Goal: Browse casually: Explore the website without a specific task or goal

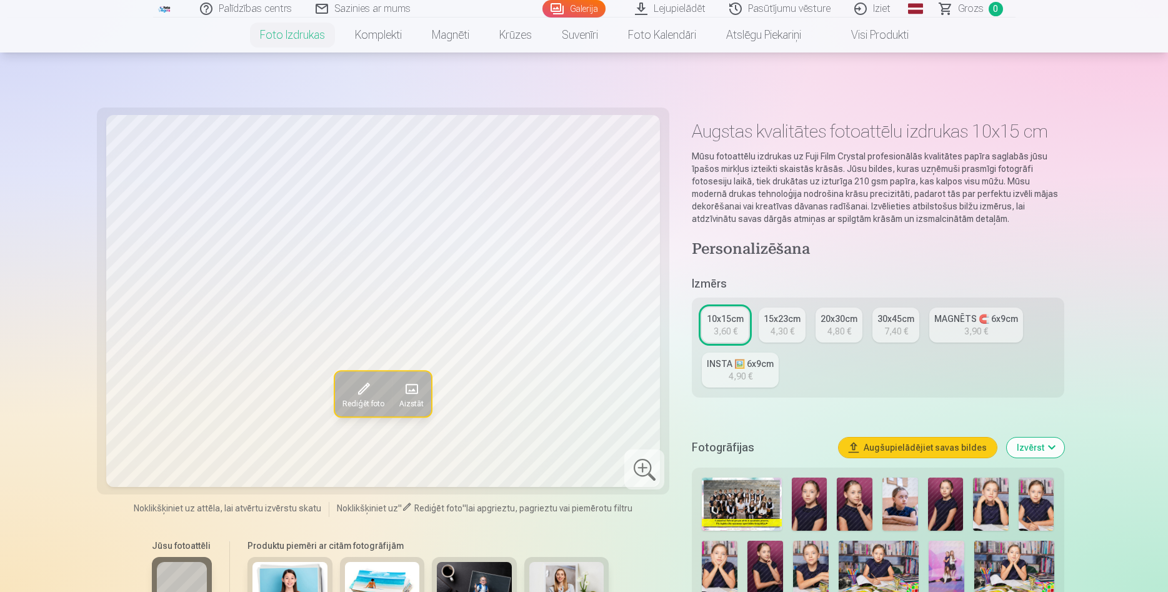
scroll to position [191, 0]
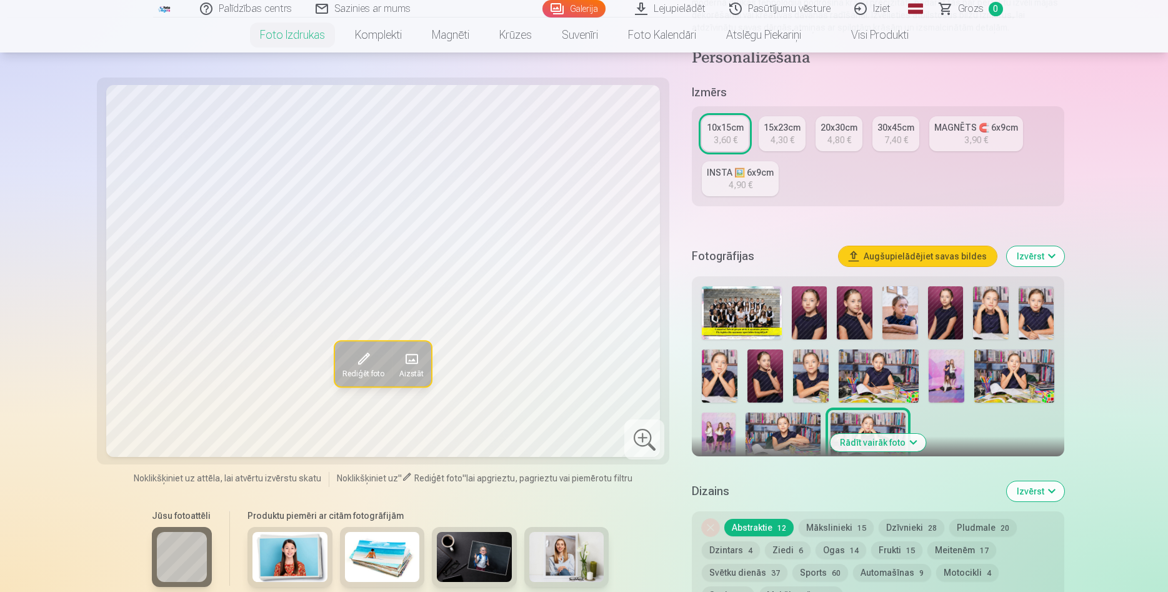
click at [763, 317] on img at bounding box center [741, 312] width 79 height 53
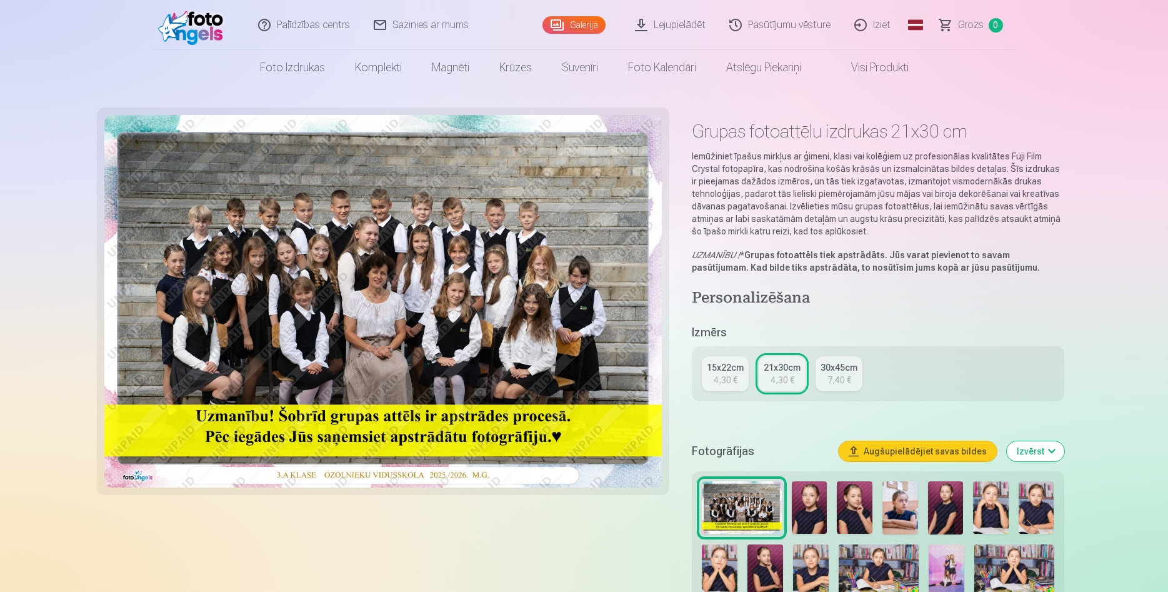
click at [810, 502] on img at bounding box center [809, 507] width 36 height 53
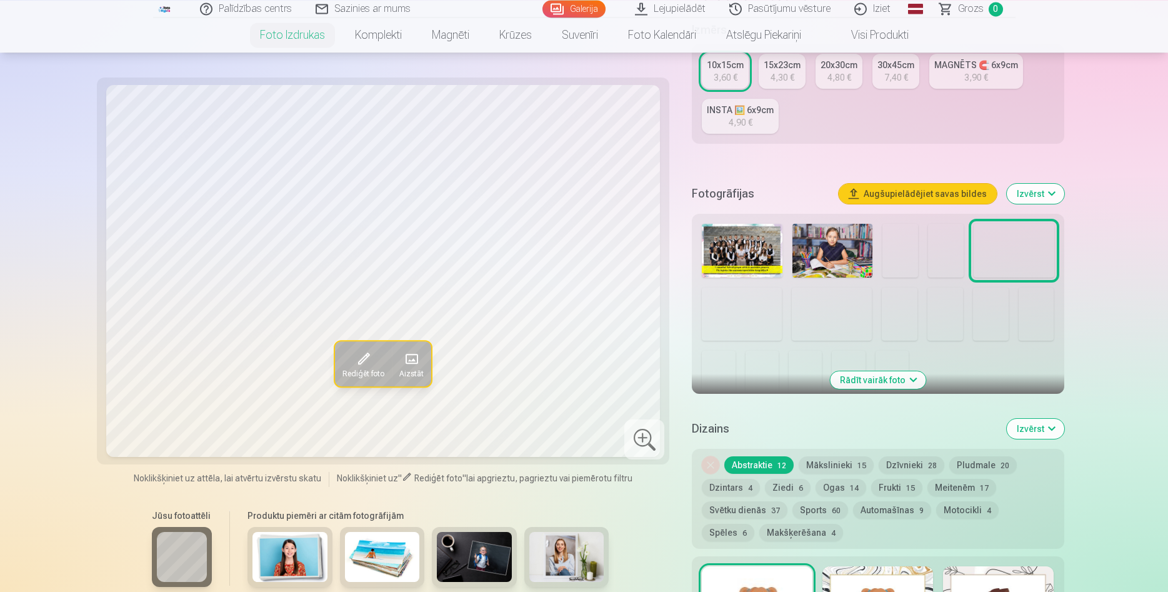
scroll to position [255, 0]
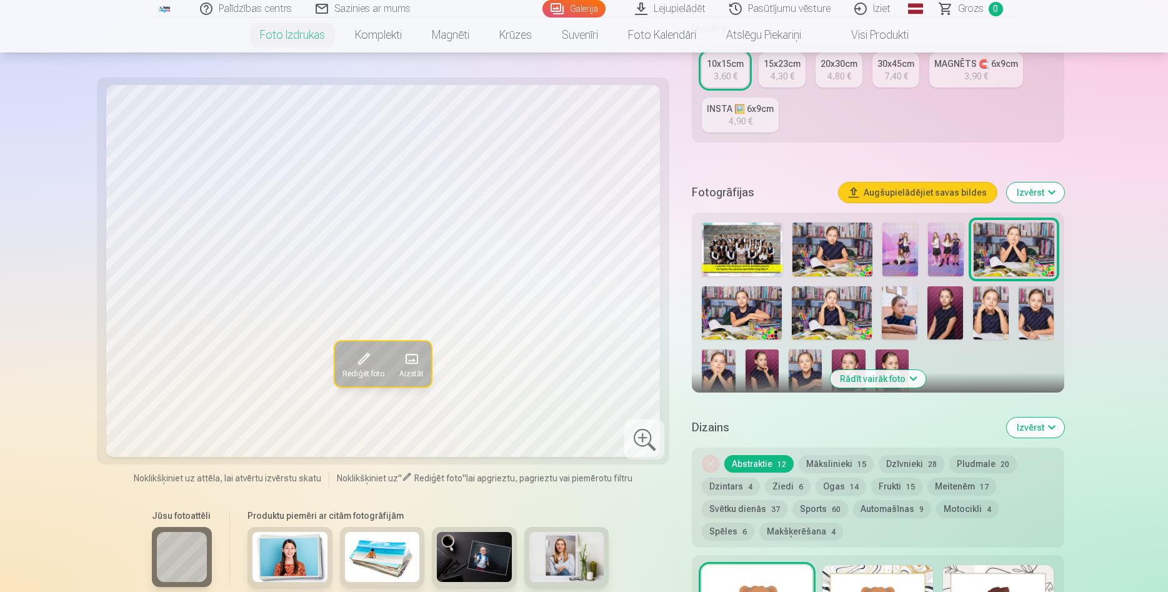
click at [853, 249] on img at bounding box center [832, 249] width 80 height 54
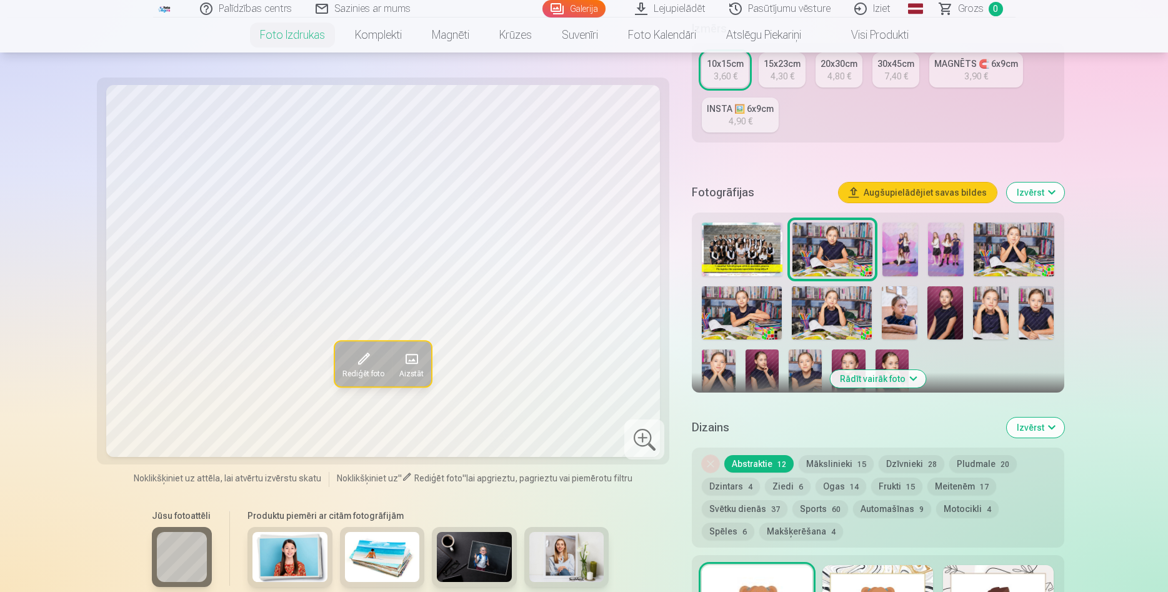
click at [904, 249] on img at bounding box center [900, 249] width 36 height 54
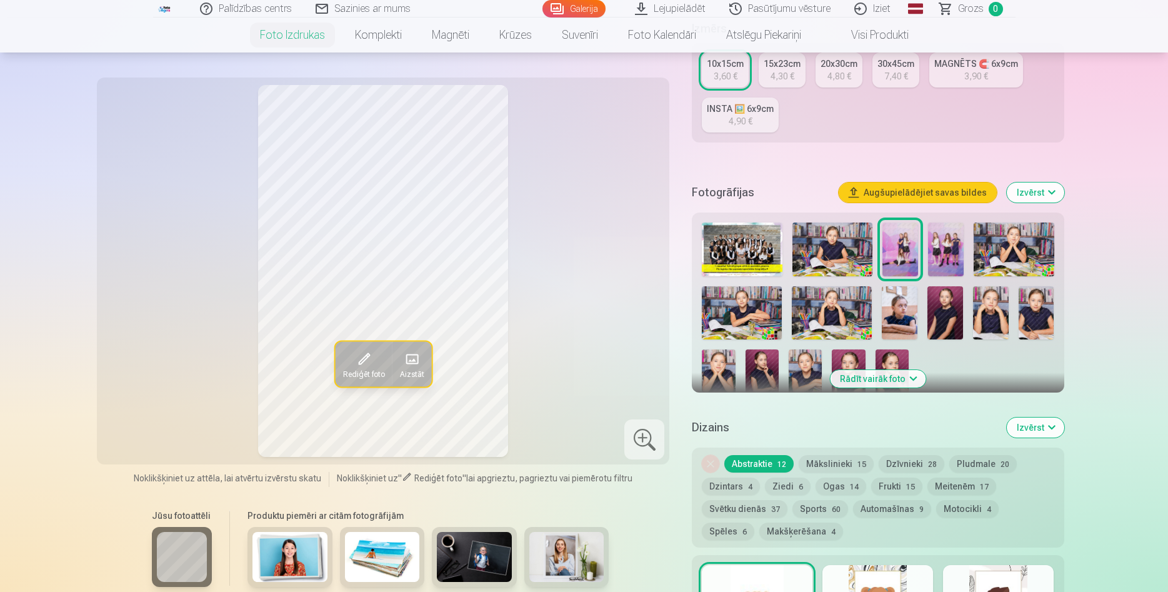
click at [947, 251] on img at bounding box center [946, 249] width 36 height 54
click at [768, 294] on img at bounding box center [742, 312] width 80 height 53
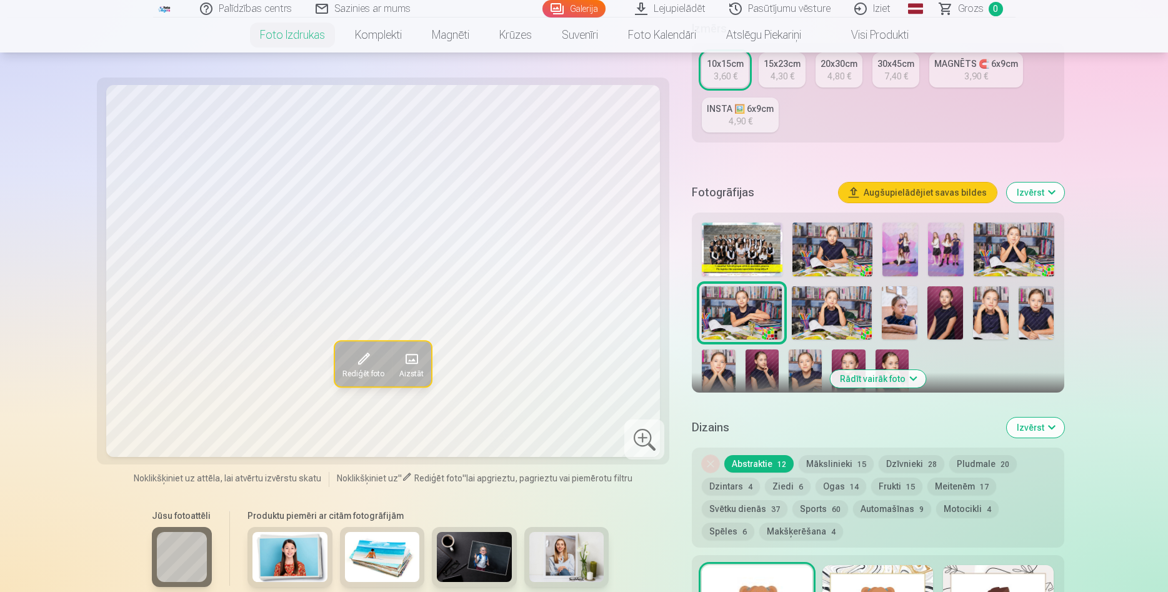
click at [842, 305] on img at bounding box center [831, 312] width 80 height 53
click at [901, 314] on img at bounding box center [899, 312] width 36 height 53
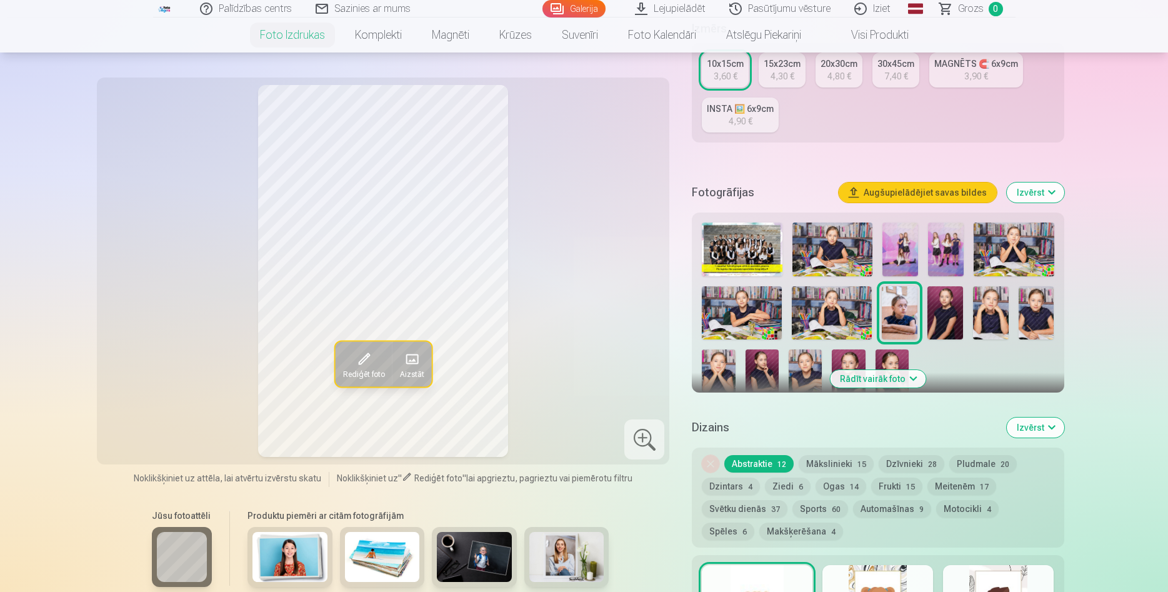
click at [942, 314] on img at bounding box center [945, 312] width 36 height 53
click at [994, 319] on img at bounding box center [991, 312] width 36 height 53
click at [1036, 313] on img at bounding box center [1036, 312] width 36 height 53
click at [722, 357] on img at bounding box center [718, 374] width 33 height 50
click at [765, 359] on img at bounding box center [761, 374] width 33 height 50
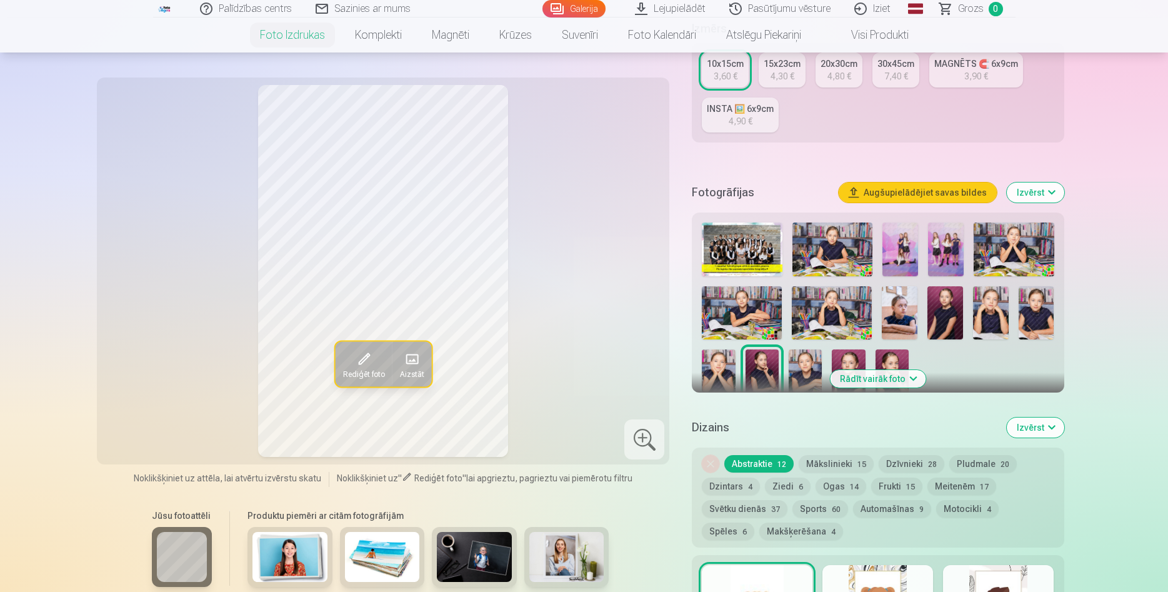
click at [801, 361] on img at bounding box center [804, 374] width 33 height 50
click at [840, 352] on img at bounding box center [847, 374] width 33 height 50
click at [886, 356] on img at bounding box center [891, 374] width 33 height 50
click at [1022, 249] on img at bounding box center [1013, 249] width 80 height 54
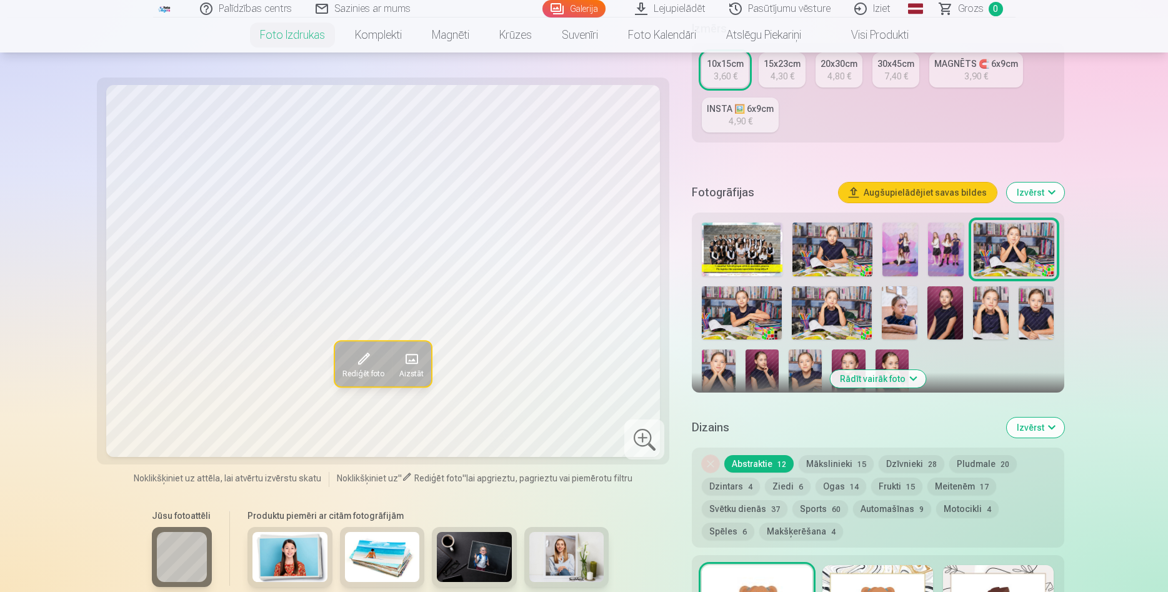
click at [854, 242] on img at bounding box center [832, 249] width 80 height 54
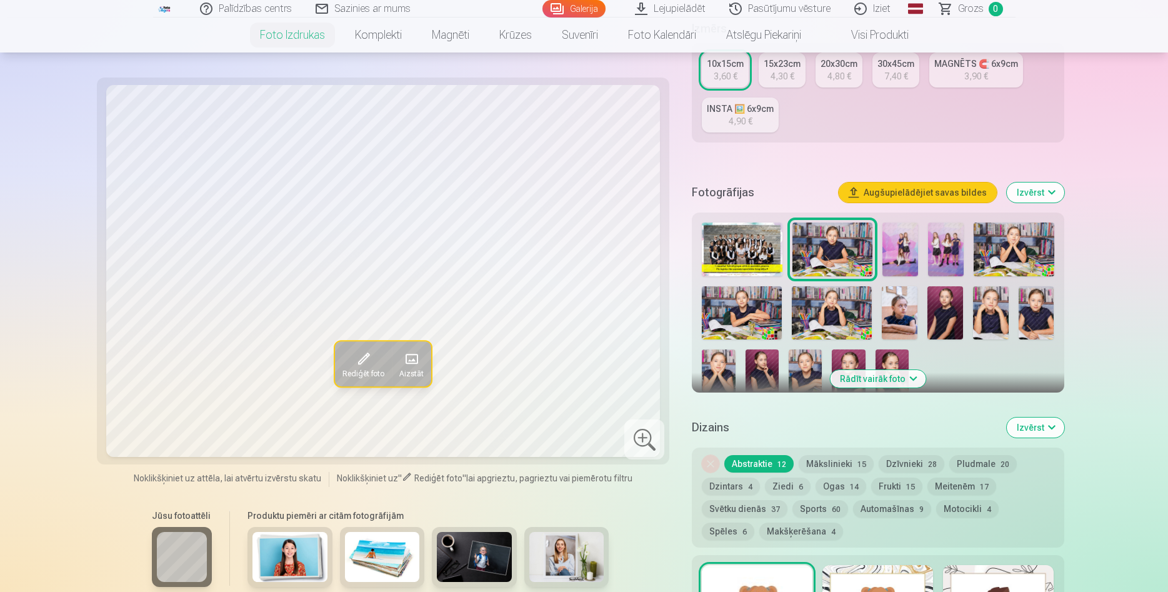
click at [764, 303] on img at bounding box center [742, 312] width 80 height 53
